Goal: Information Seeking & Learning: Learn about a topic

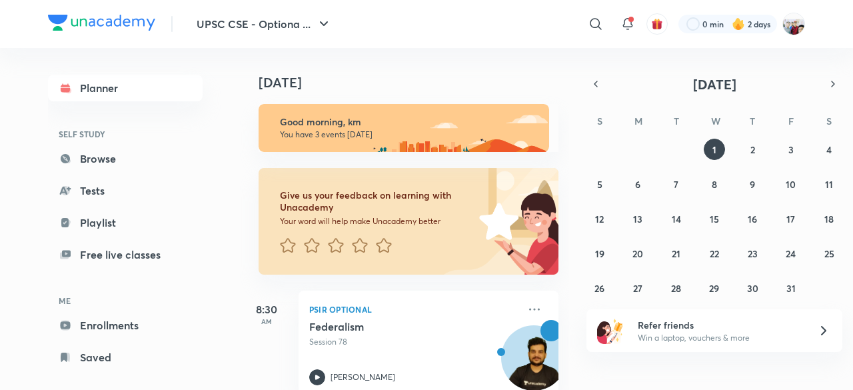
drag, startPoint x: 0, startPoint y: 0, endPoint x: 427, endPoint y: 241, distance: 490.1
click at [427, 241] on div at bounding box center [377, 246] width 195 height 18
click at [589, 21] on icon at bounding box center [596, 24] width 16 height 16
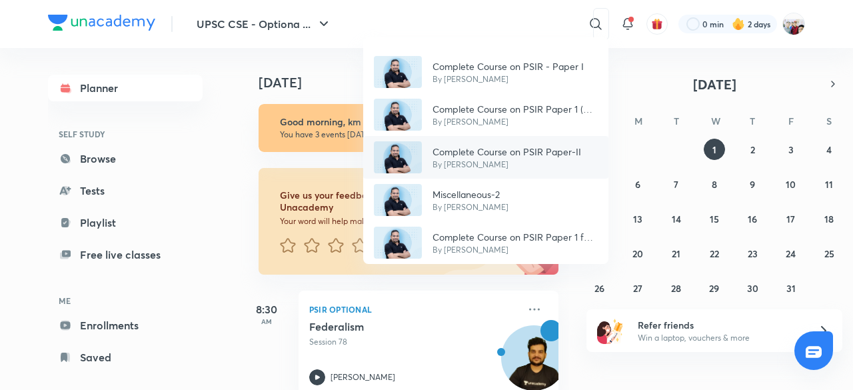
click at [513, 149] on p "Complete Course on PSIR Paper-II" at bounding box center [507, 152] width 149 height 14
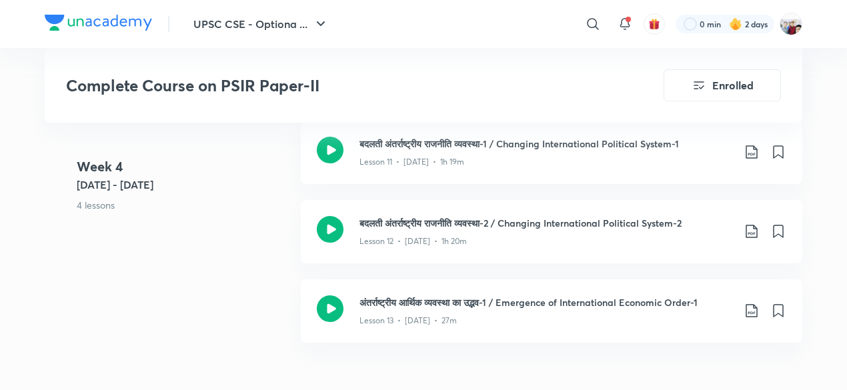
scroll to position [1573, 0]
click at [471, 138] on h3 "बदलती अंतर्राष्ट्रीय राजनीति व्यवस्था-1 / Changing International Political Syst…" at bounding box center [545, 144] width 373 height 14
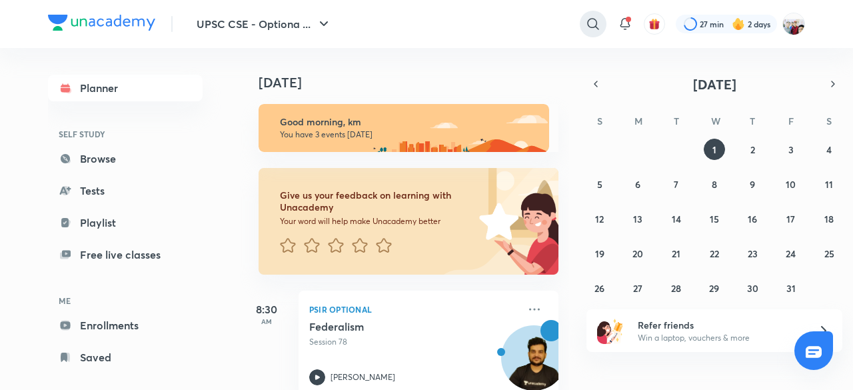
click at [583, 28] on div at bounding box center [593, 24] width 27 height 27
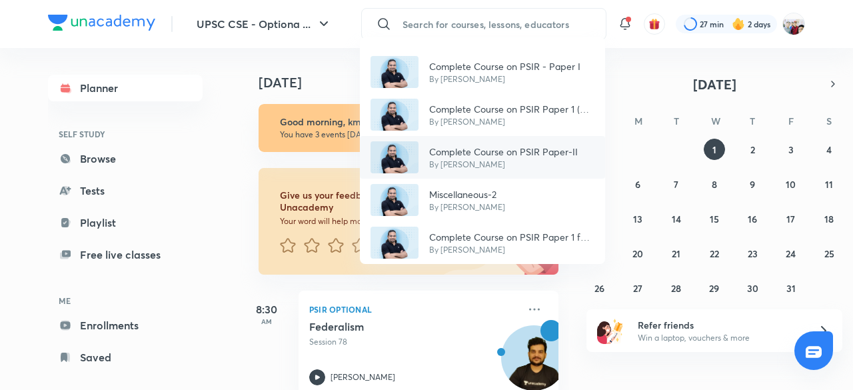
click at [512, 147] on p "Complete Course on PSIR Paper-II" at bounding box center [503, 152] width 149 height 14
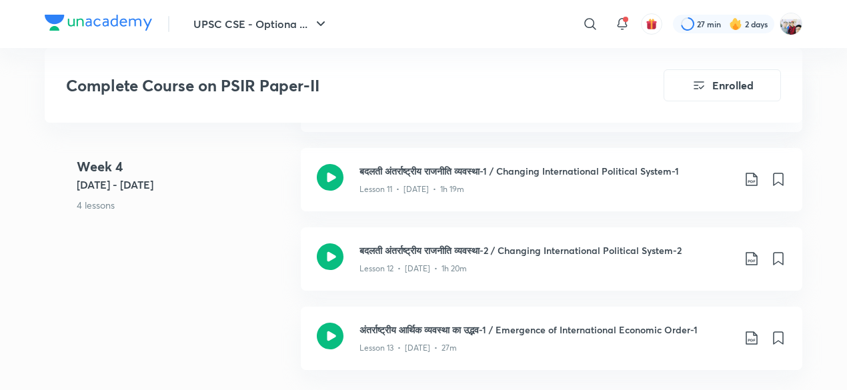
scroll to position [1573, 0]
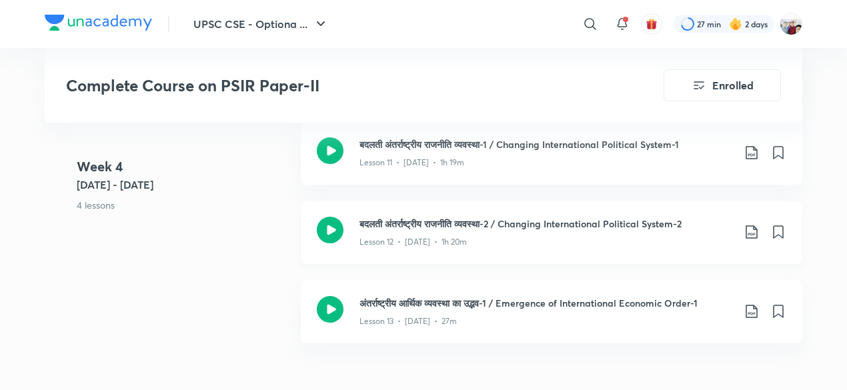
click at [480, 217] on h3 "बदलती अंतर्राष्ट्रीय राजनीति व्यवस्था-2 / Changing International Political Syst…" at bounding box center [545, 224] width 373 height 14
